Goal: Transaction & Acquisition: Purchase product/service

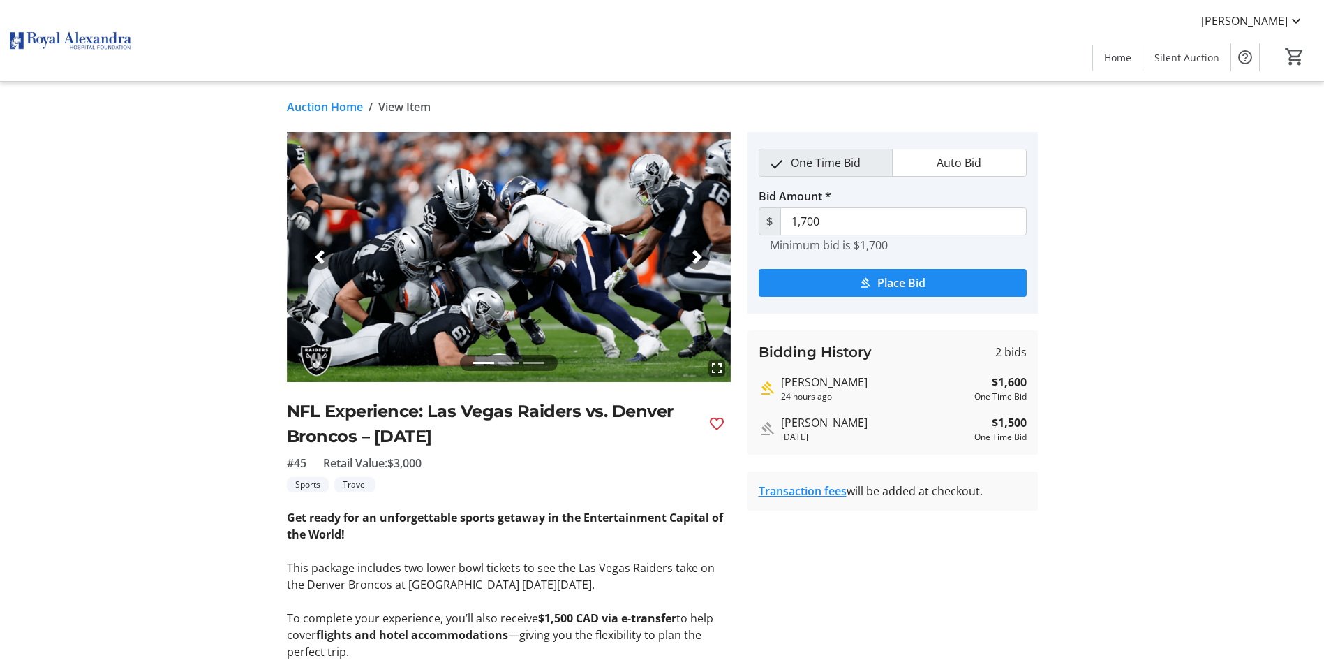
click at [311, 105] on link "Auction Home" at bounding box center [325, 106] width 76 height 17
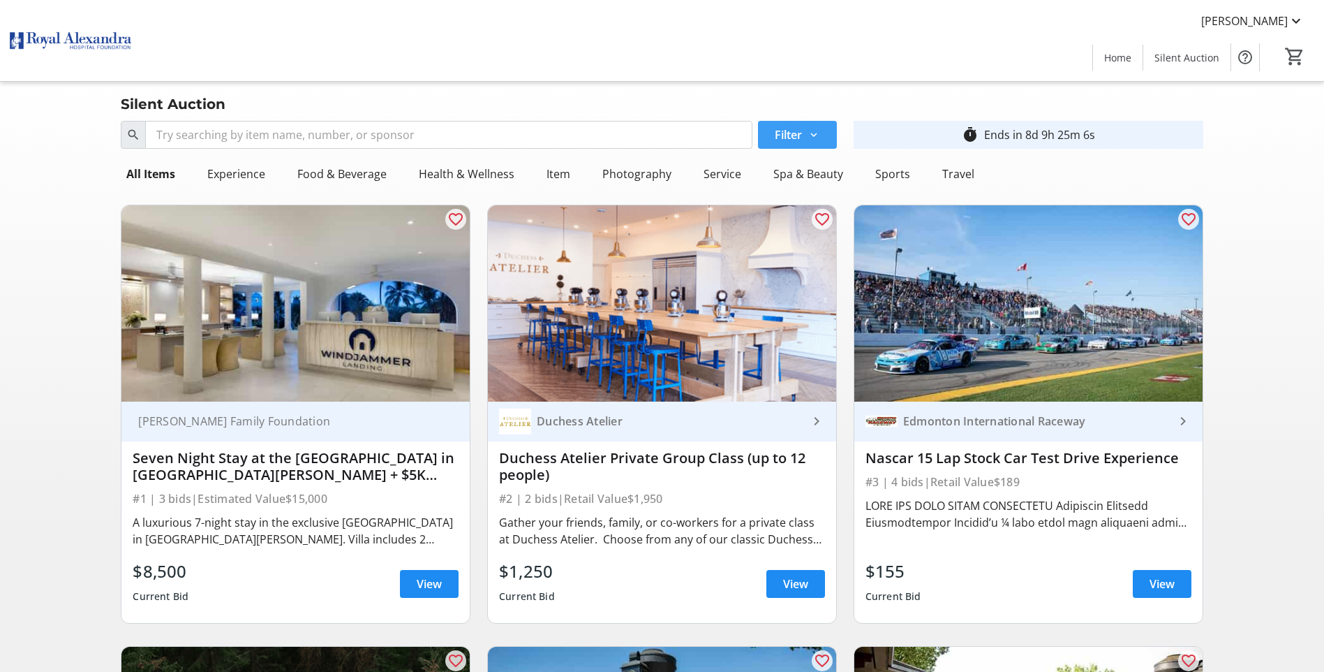
click at [790, 131] on span "Filter" at bounding box center [788, 134] width 27 height 17
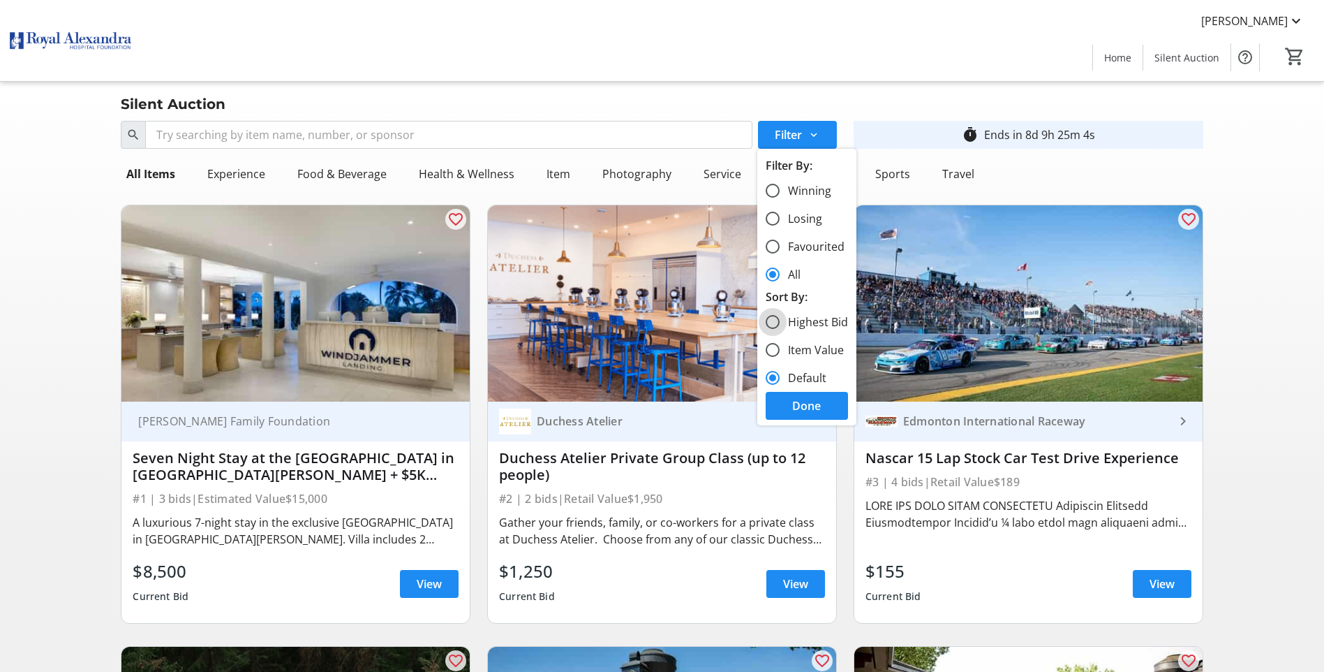
click at [775, 318] on input "Highest Bid" at bounding box center [773, 322] width 14 height 14
radio input "true"
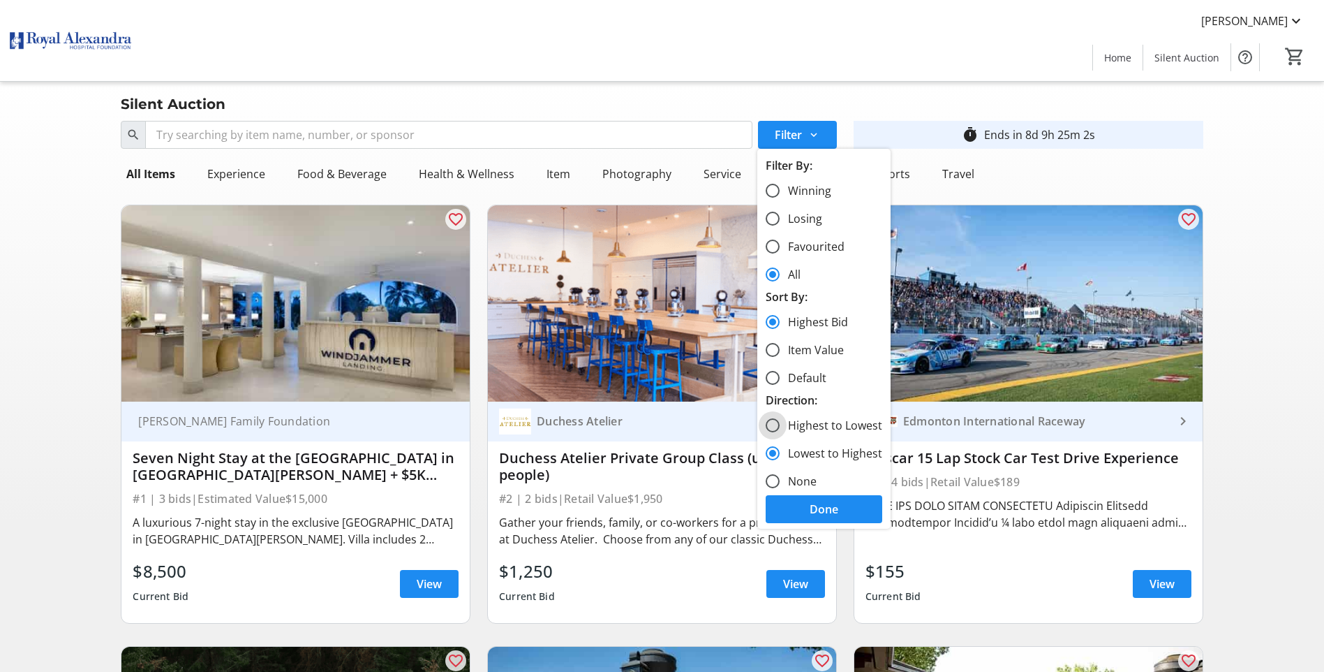
click at [779, 423] on input "Highest to Lowest" at bounding box center [773, 425] width 14 height 14
radio input "true"
click at [801, 501] on span at bounding box center [824, 509] width 117 height 34
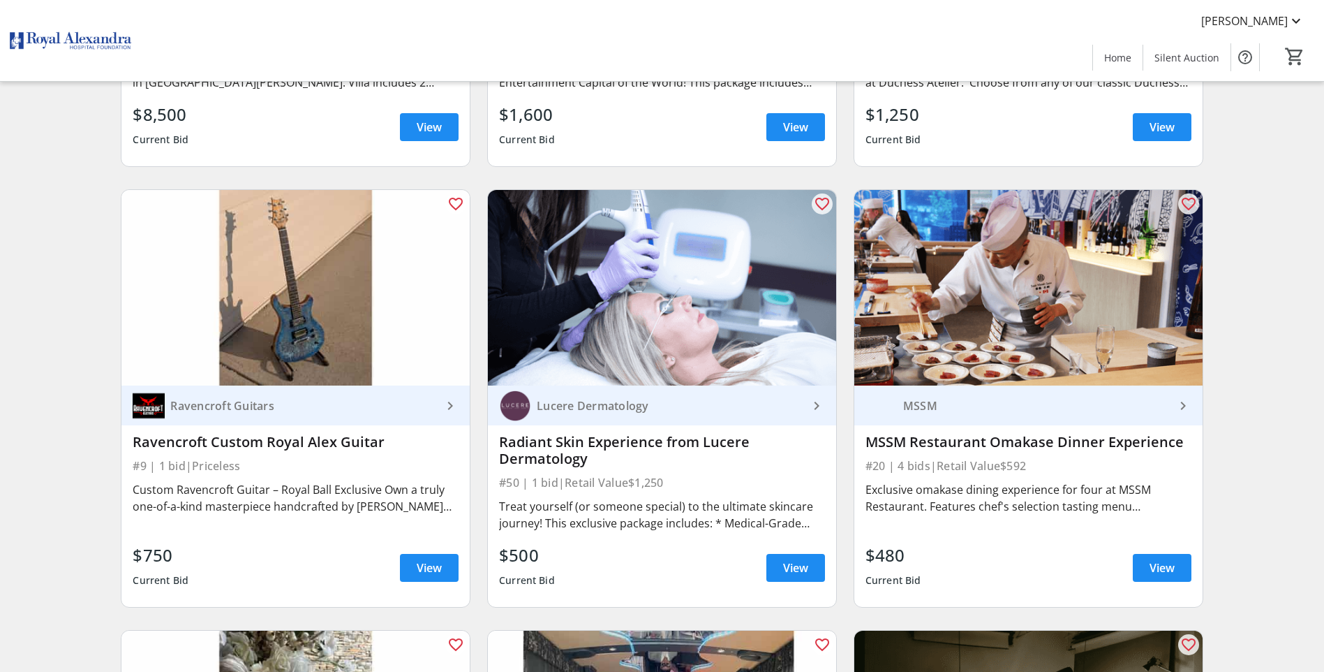
scroll to position [489, 0]
